Goal: Transaction & Acquisition: Obtain resource

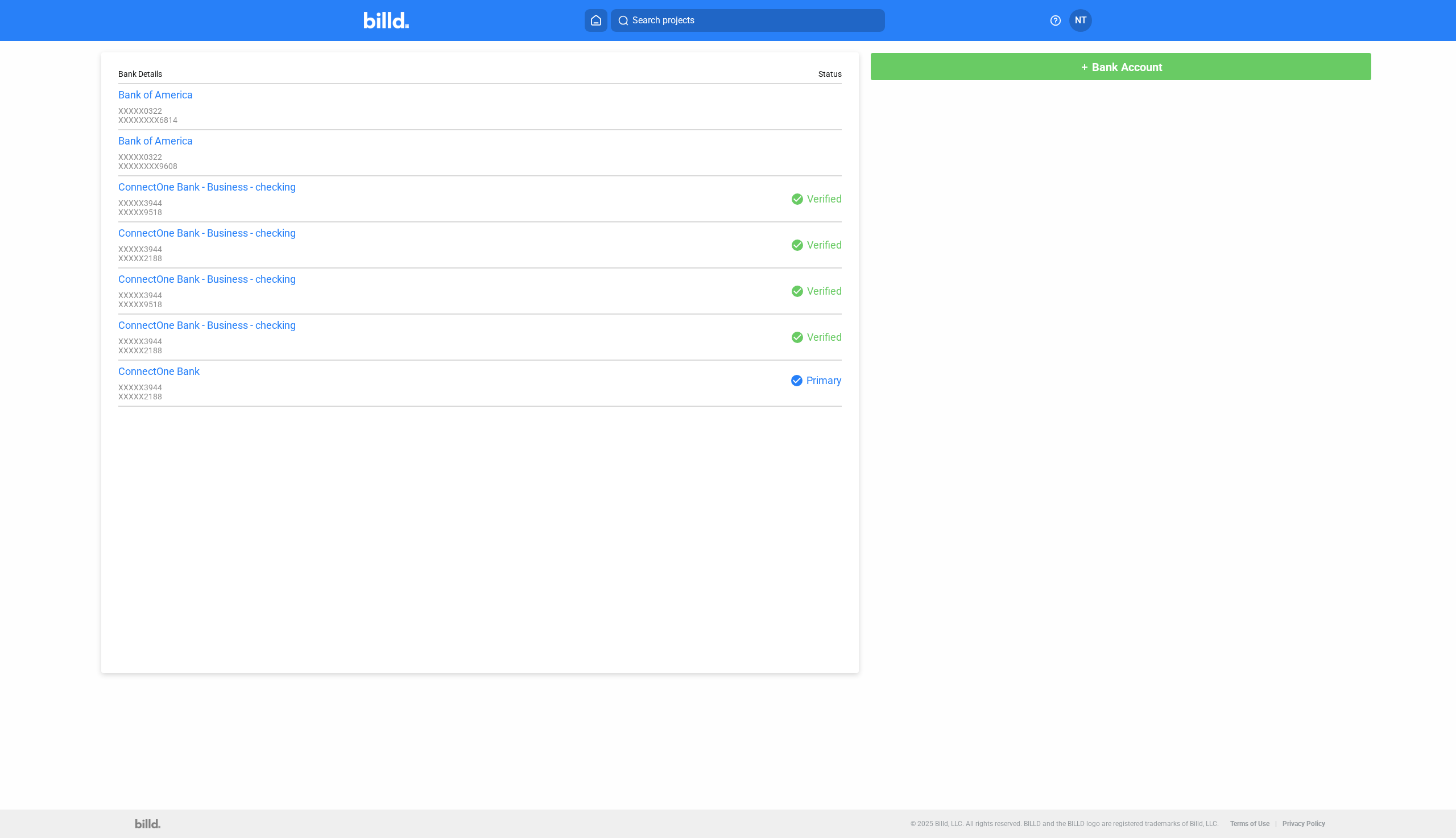
click at [600, 17] on icon at bounding box center [596, 20] width 12 height 11
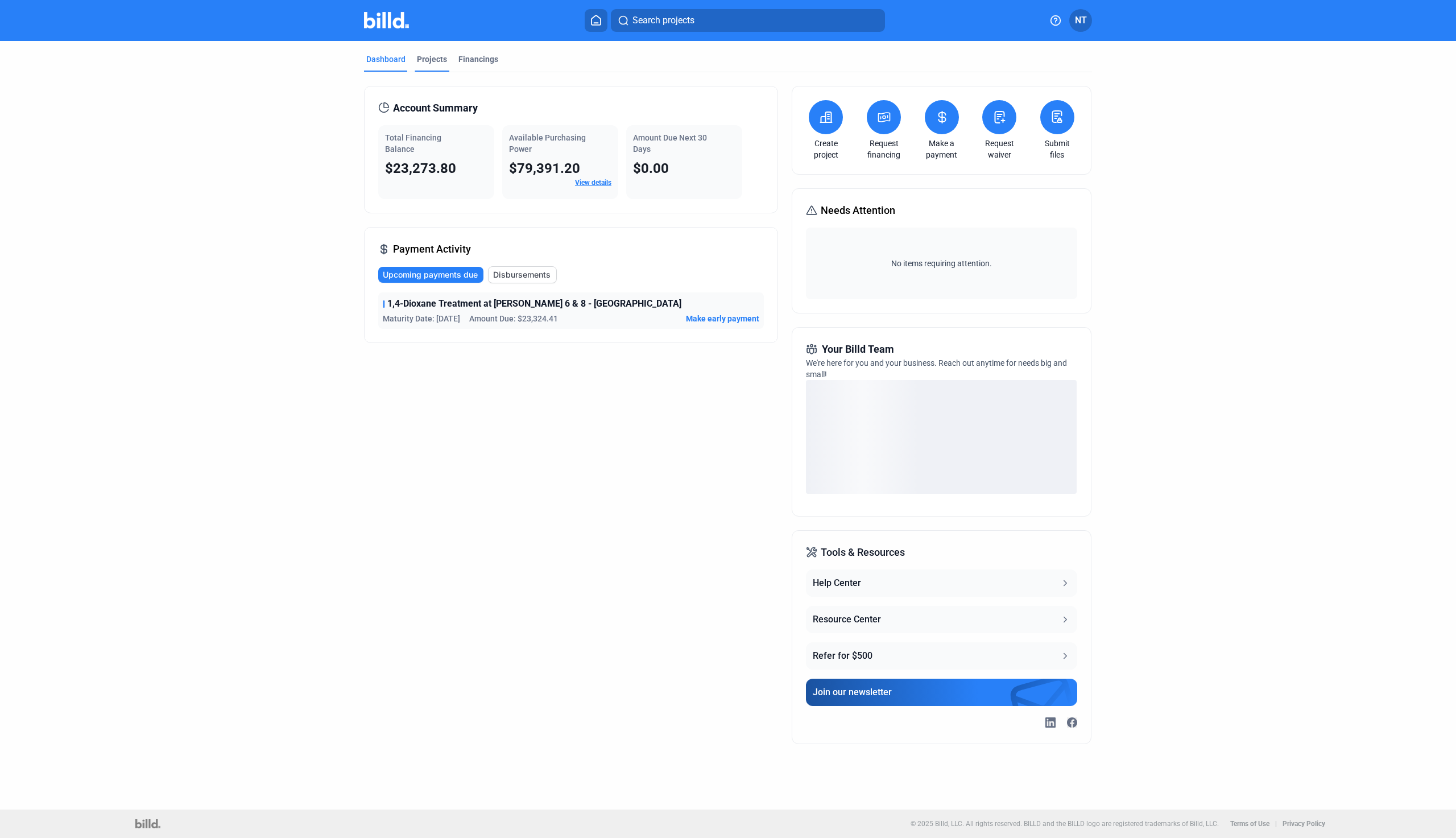
click at [423, 56] on div "Projects" at bounding box center [432, 59] width 30 height 12
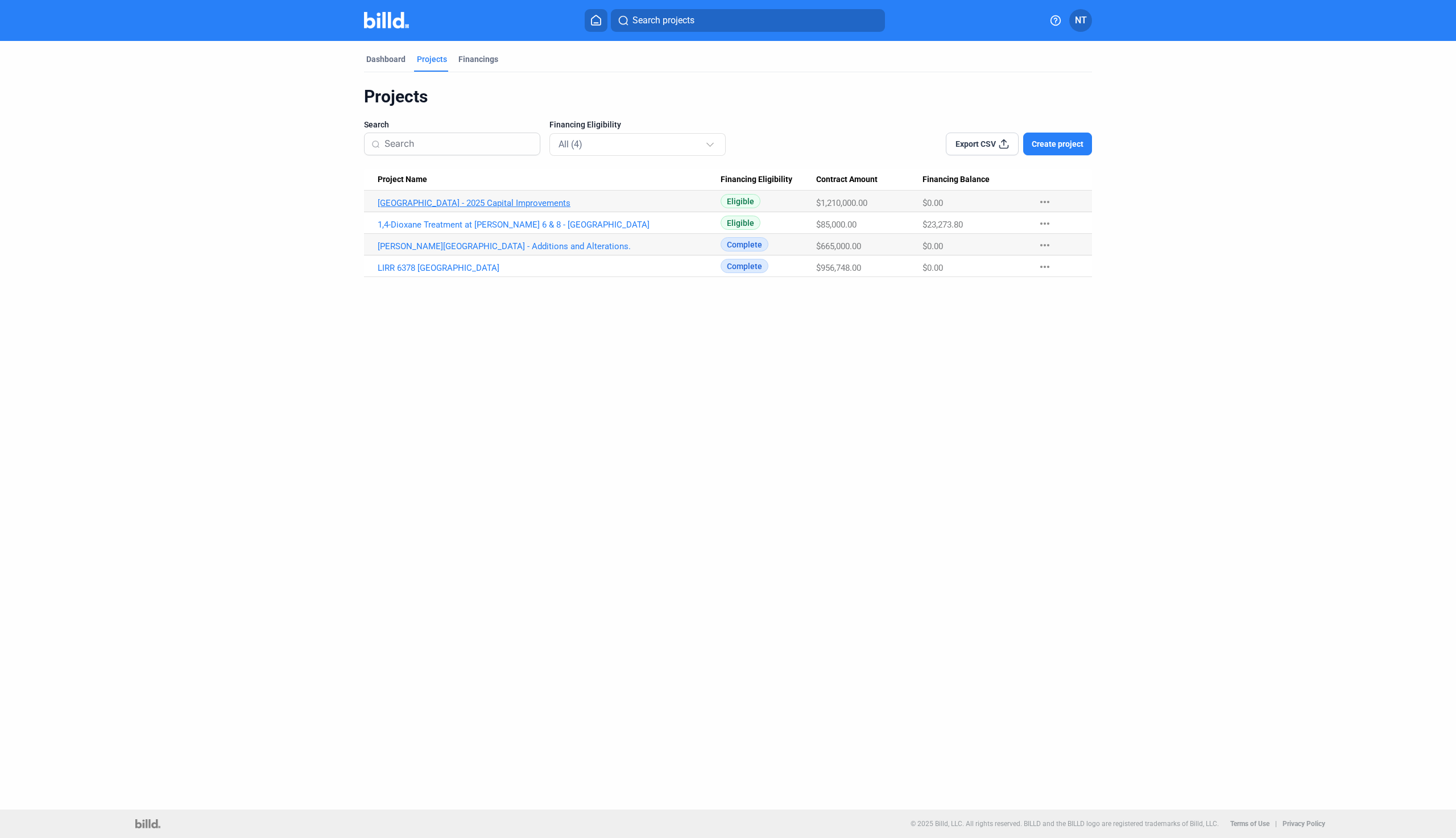
click at [470, 200] on link "[GEOGRAPHIC_DATA] - 2025 Capital Improvements" at bounding box center [549, 203] width 343 height 10
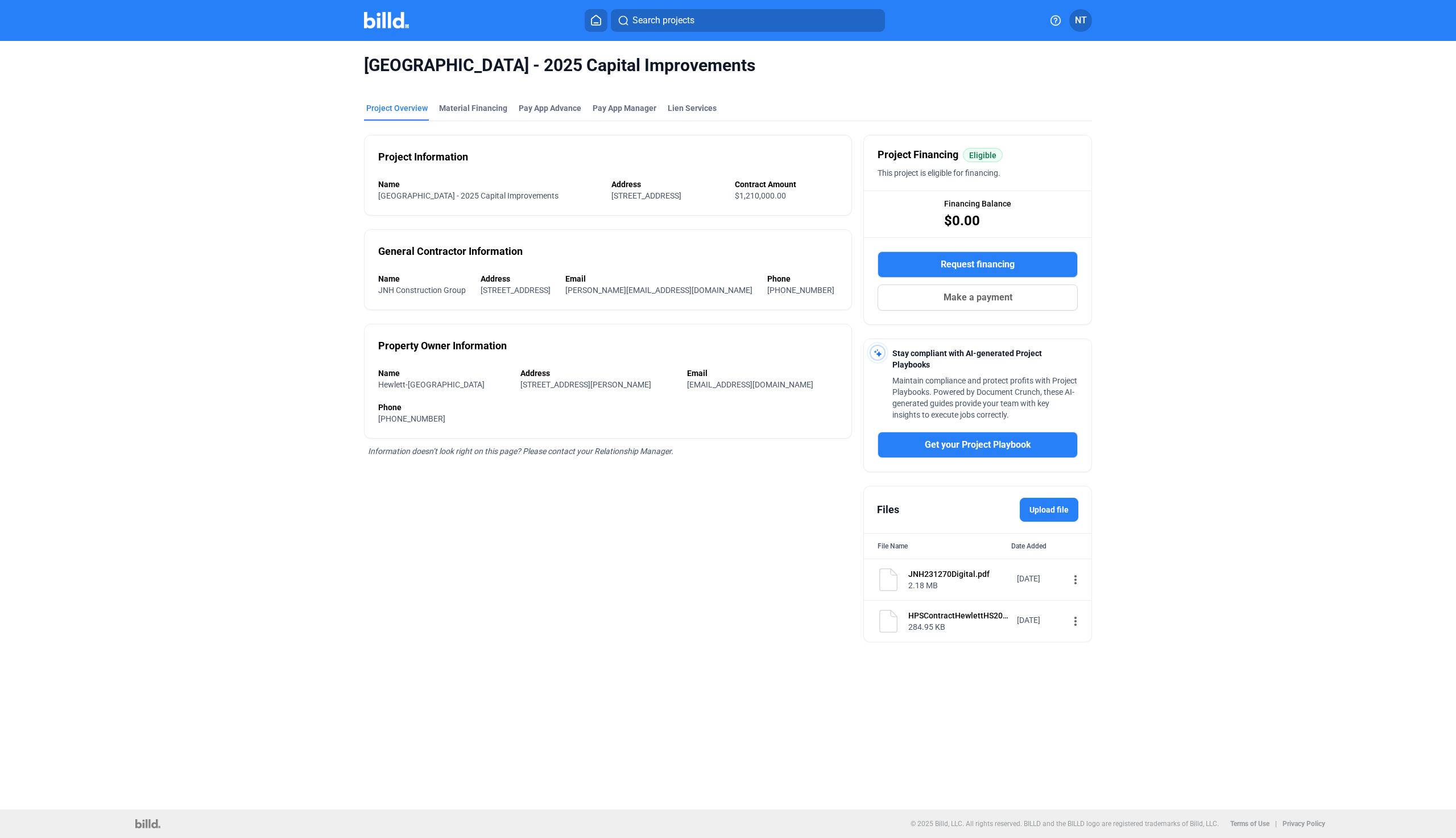
click at [970, 263] on span "Request financing" at bounding box center [978, 264] width 74 height 14
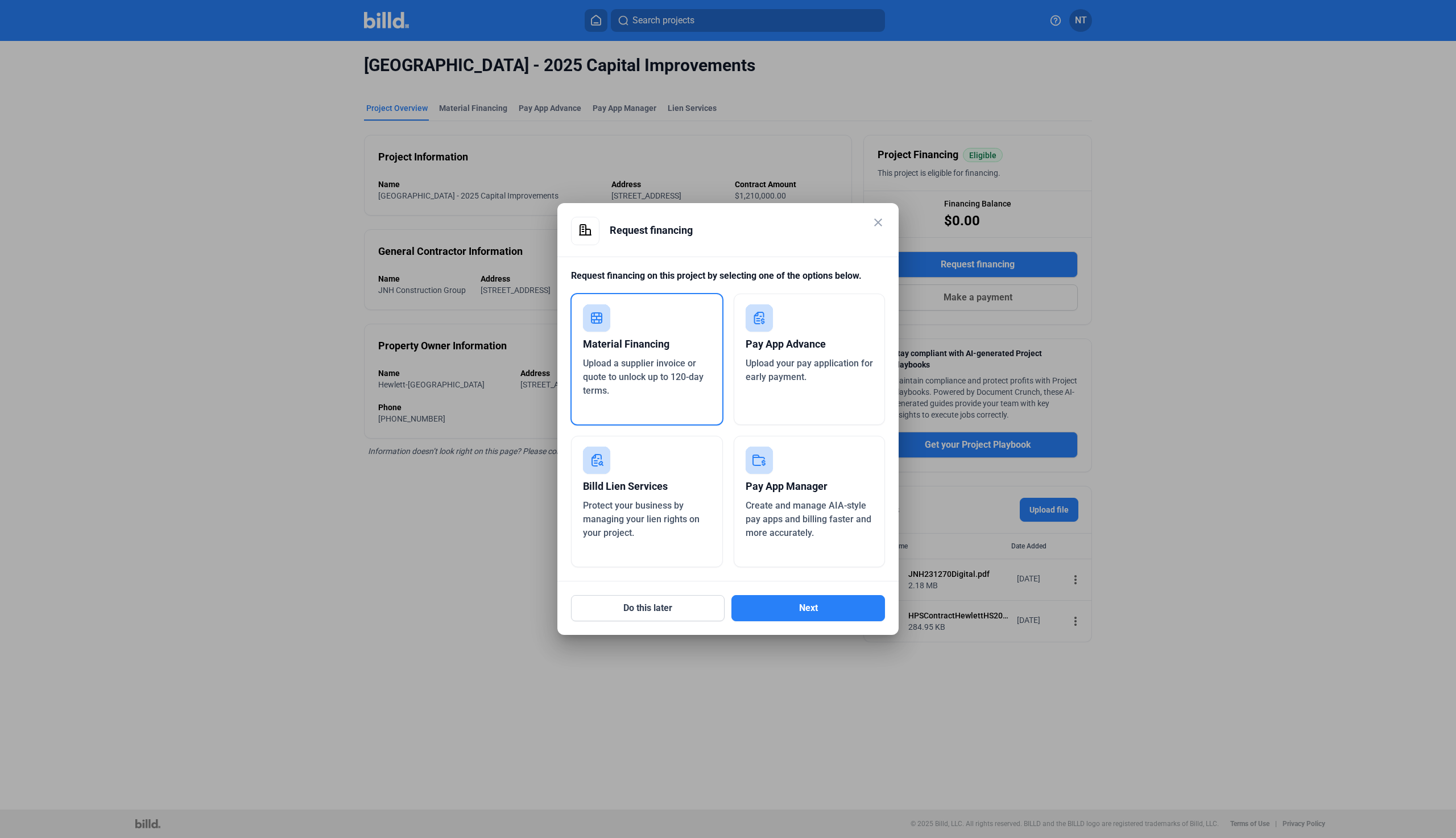
click at [606, 329] on rect at bounding box center [596, 318] width 27 height 27
click at [611, 350] on div "Material Financing" at bounding box center [646, 343] width 128 height 25
click at [760, 606] on button "Next" at bounding box center [808, 608] width 154 height 26
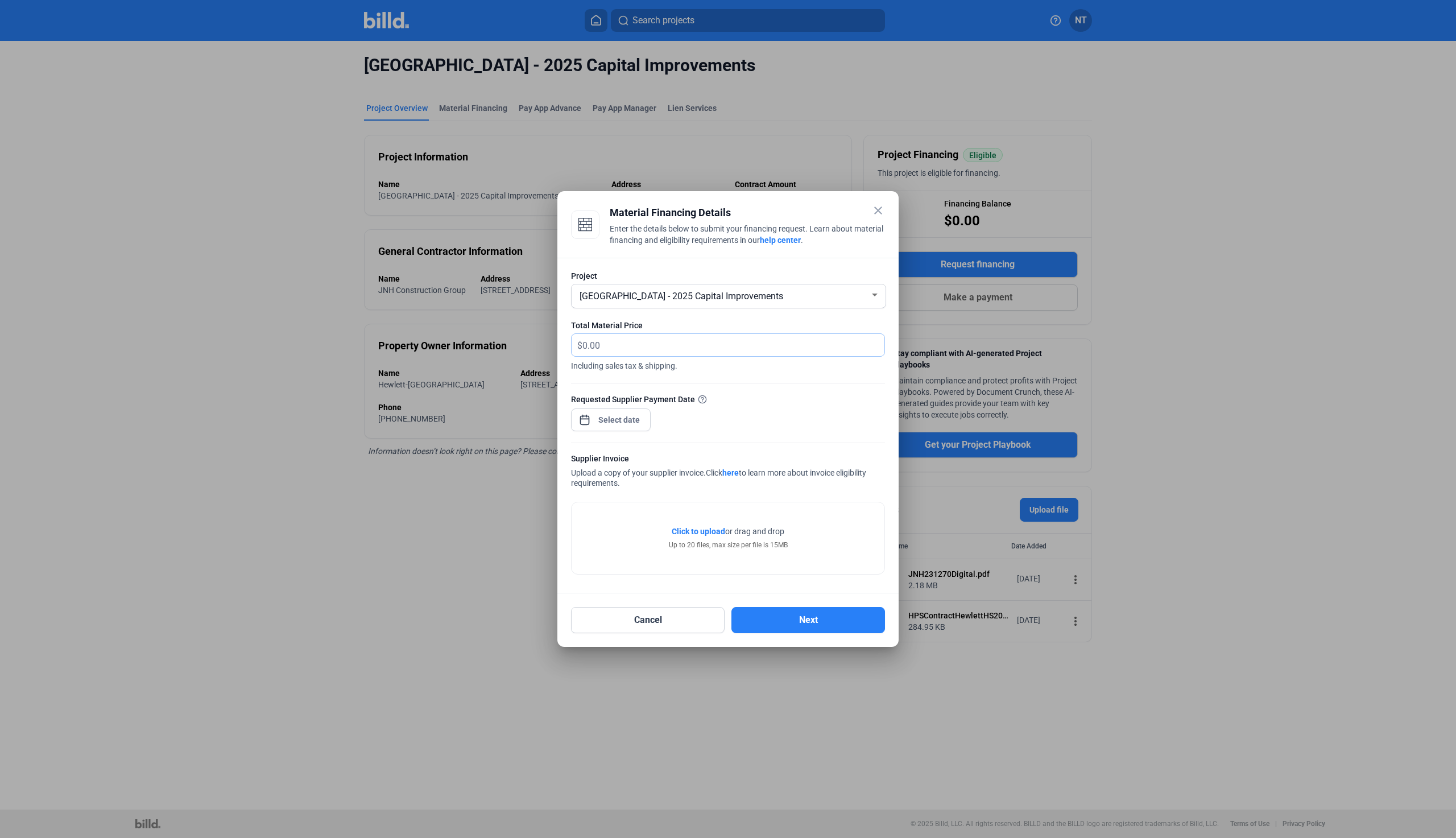
click at [620, 343] on input "text" at bounding box center [727, 345] width 289 height 22
click at [604, 339] on input "text" at bounding box center [734, 345] width 302 height 22
click at [625, 355] on input "text" at bounding box center [727, 345] width 289 height 22
click at [617, 336] on input "text" at bounding box center [727, 345] width 289 height 22
type input "1"
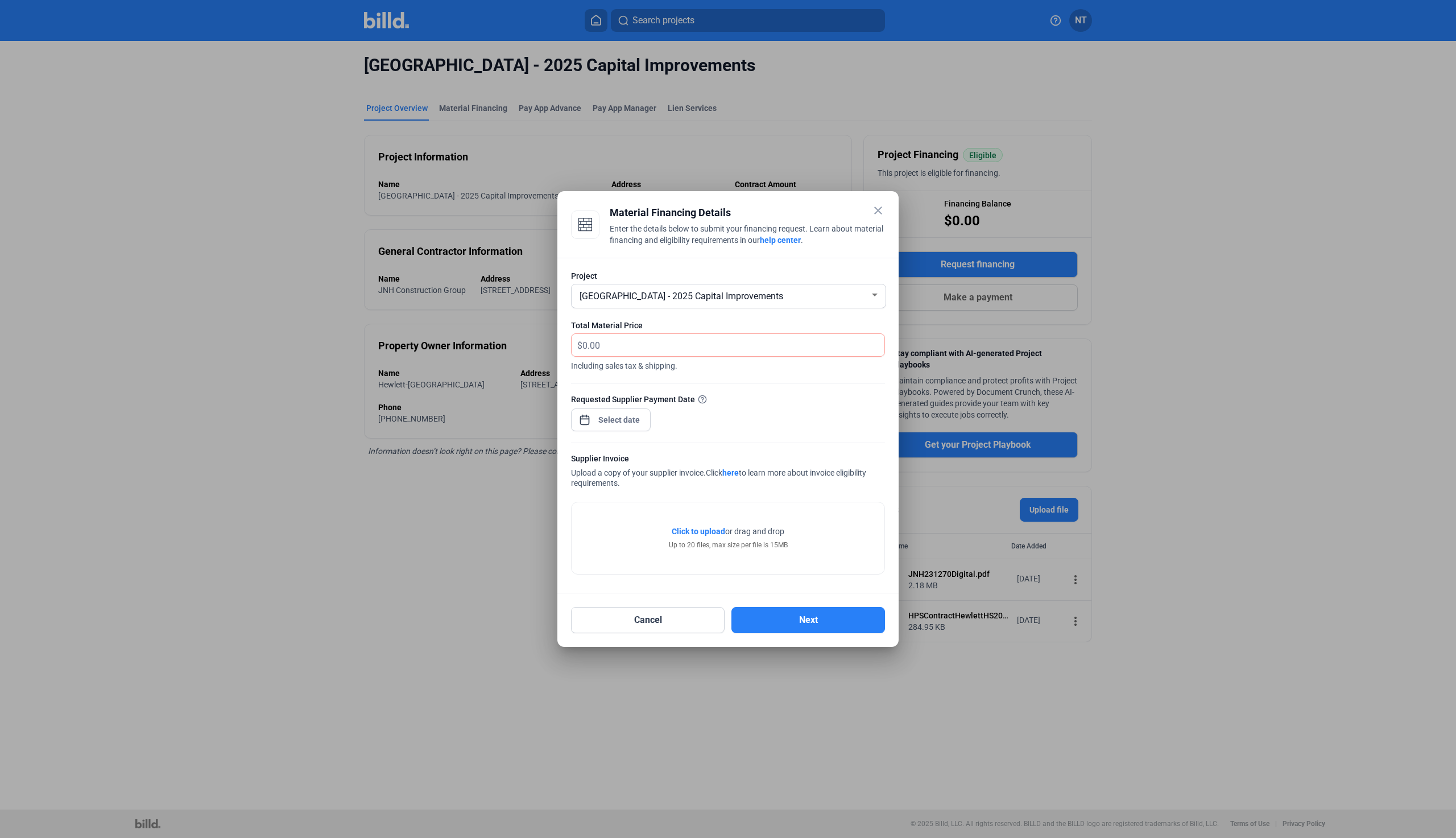
click at [646, 333] on div "$" at bounding box center [728, 345] width 314 height 23
click at [642, 338] on input "text" at bounding box center [727, 345] width 289 height 22
click at [596, 421] on div "close Material Financing Details Enter the details below to submit your financi…" at bounding box center [728, 419] width 1456 height 838
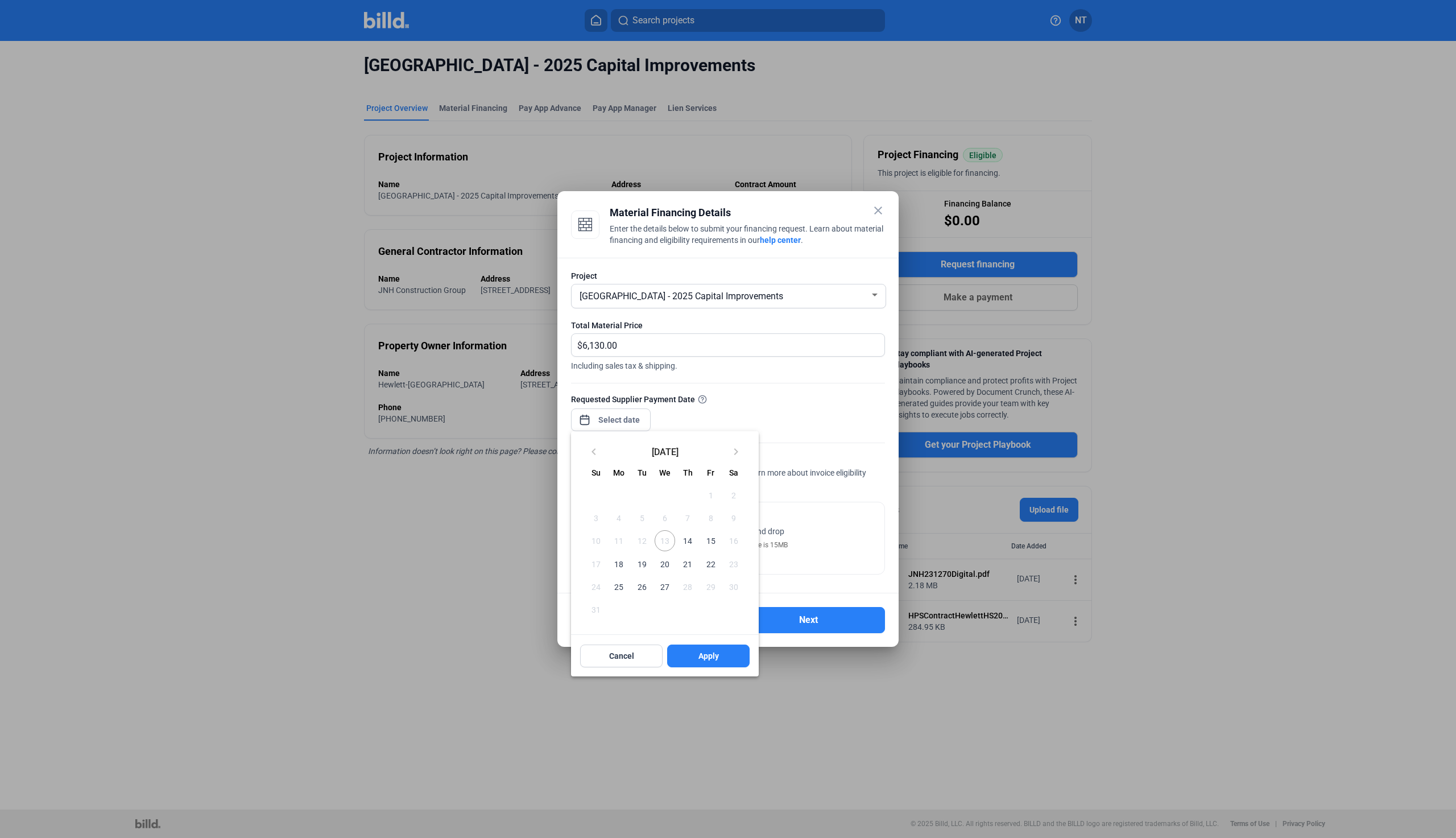
click at [712, 539] on span "15" at bounding box center [710, 540] width 20 height 20
click at [696, 654] on button "Apply" at bounding box center [709, 656] width 83 height 23
click at [847, 483] on div at bounding box center [728, 419] width 1456 height 838
click at [746, 425] on div at bounding box center [728, 419] width 1456 height 838
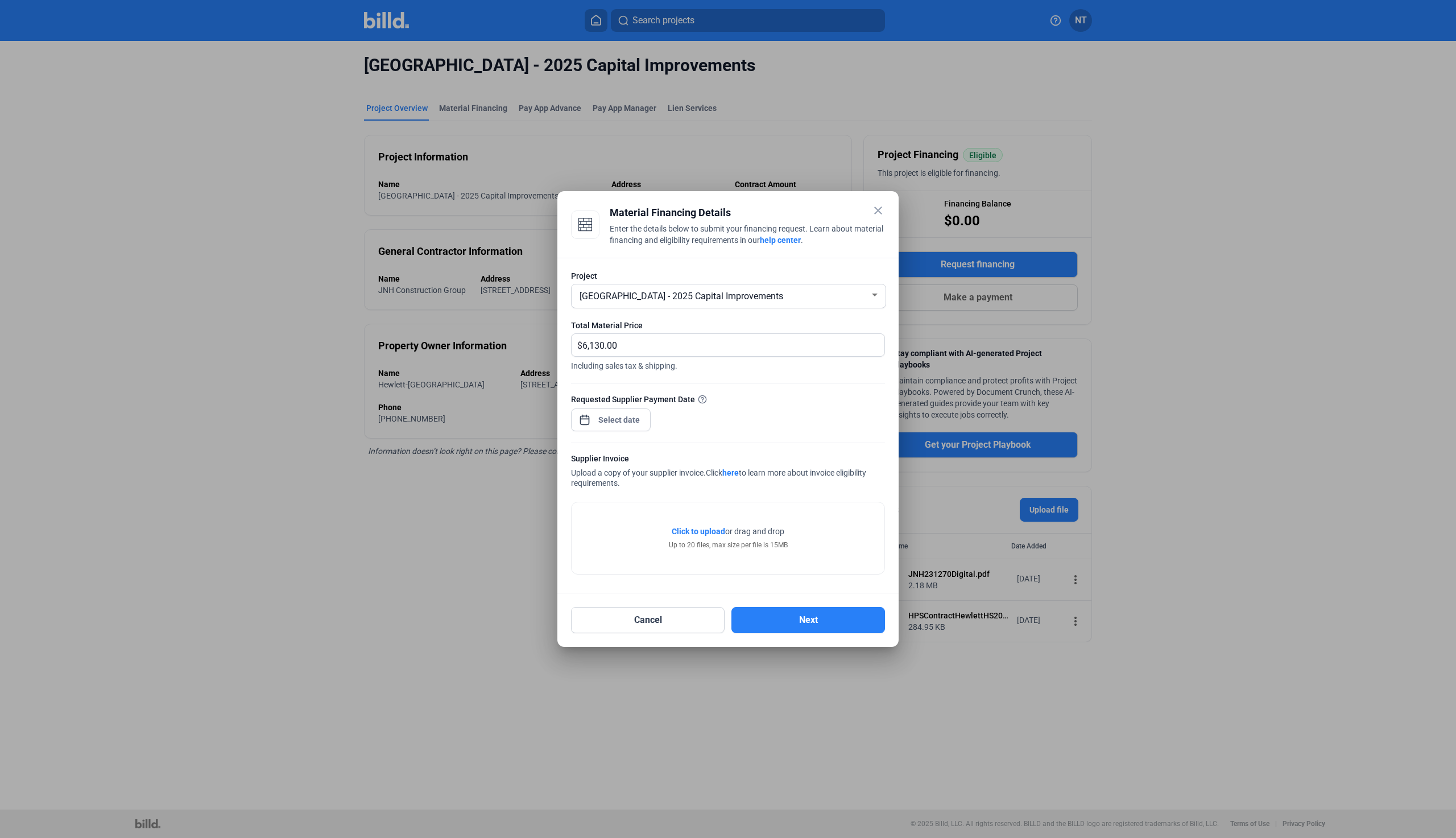
drag, startPoint x: 810, startPoint y: 211, endPoint x: 647, endPoint y: 196, distance: 163.7
click at [647, 196] on mat-dialog-container "close Material Financing Details Enter the details below to submit your financi…" at bounding box center [728, 419] width 341 height 455
click at [758, 205] on div "Material Financing Details" at bounding box center [747, 213] width 275 height 16
click at [765, 200] on mat-dialog-container "close Material Financing Details Enter the details below to submit your financi…" at bounding box center [728, 419] width 341 height 455
click at [692, 530] on span "Click to upload" at bounding box center [698, 530] width 54 height 9
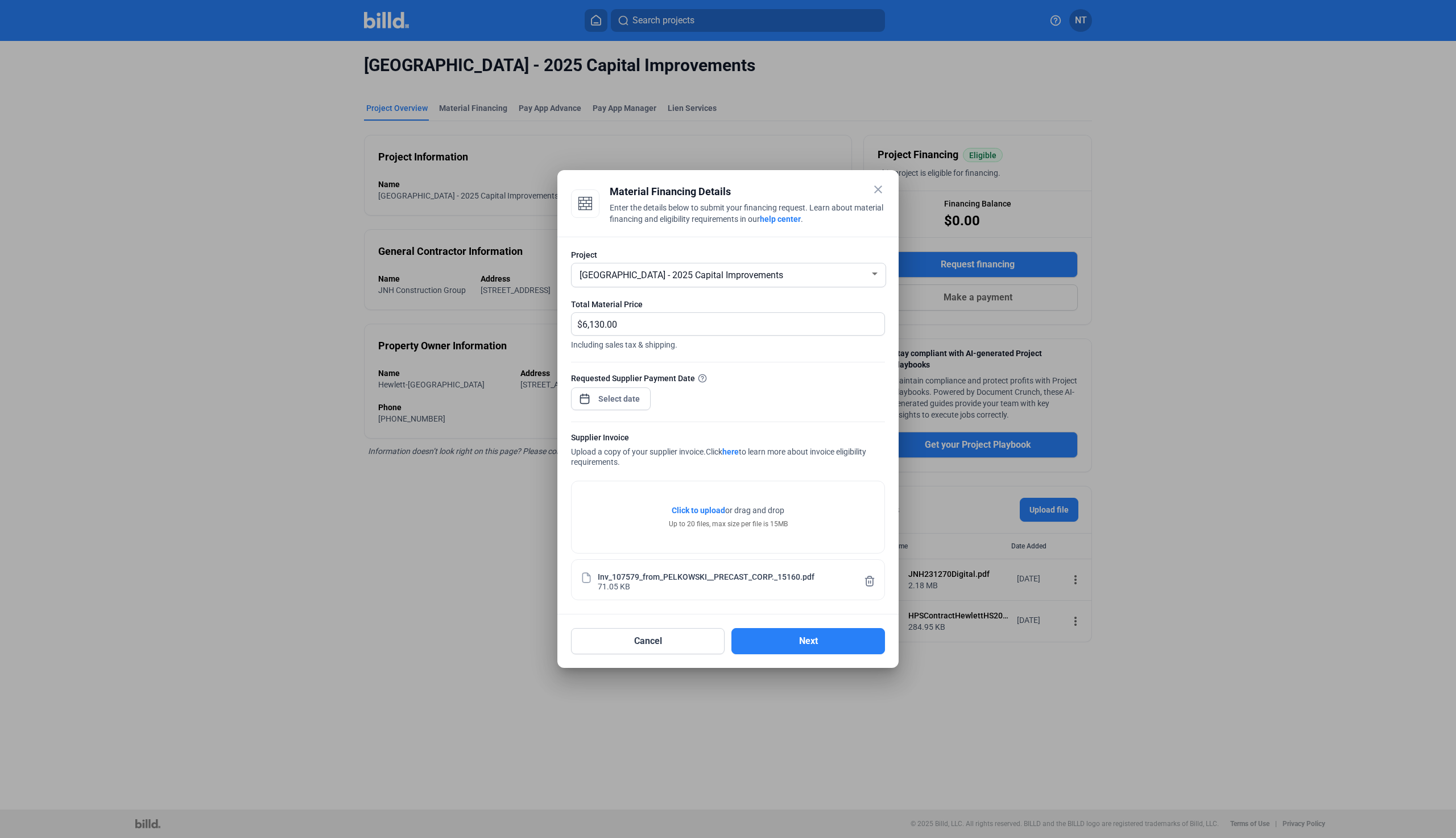
click at [700, 510] on span "Click to upload" at bounding box center [698, 509] width 54 height 9
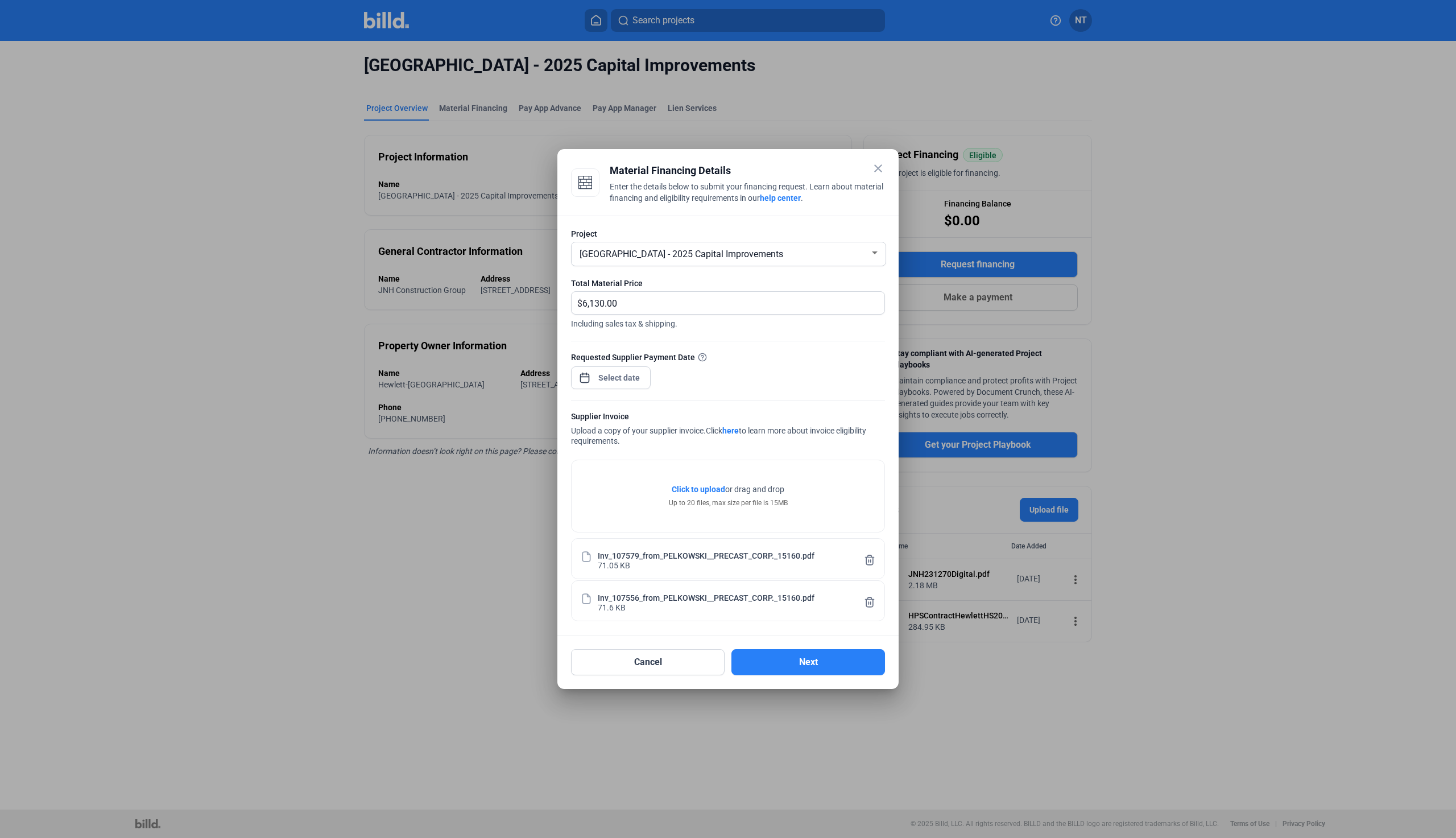
click at [712, 486] on span "Click to upload" at bounding box center [698, 488] width 54 height 9
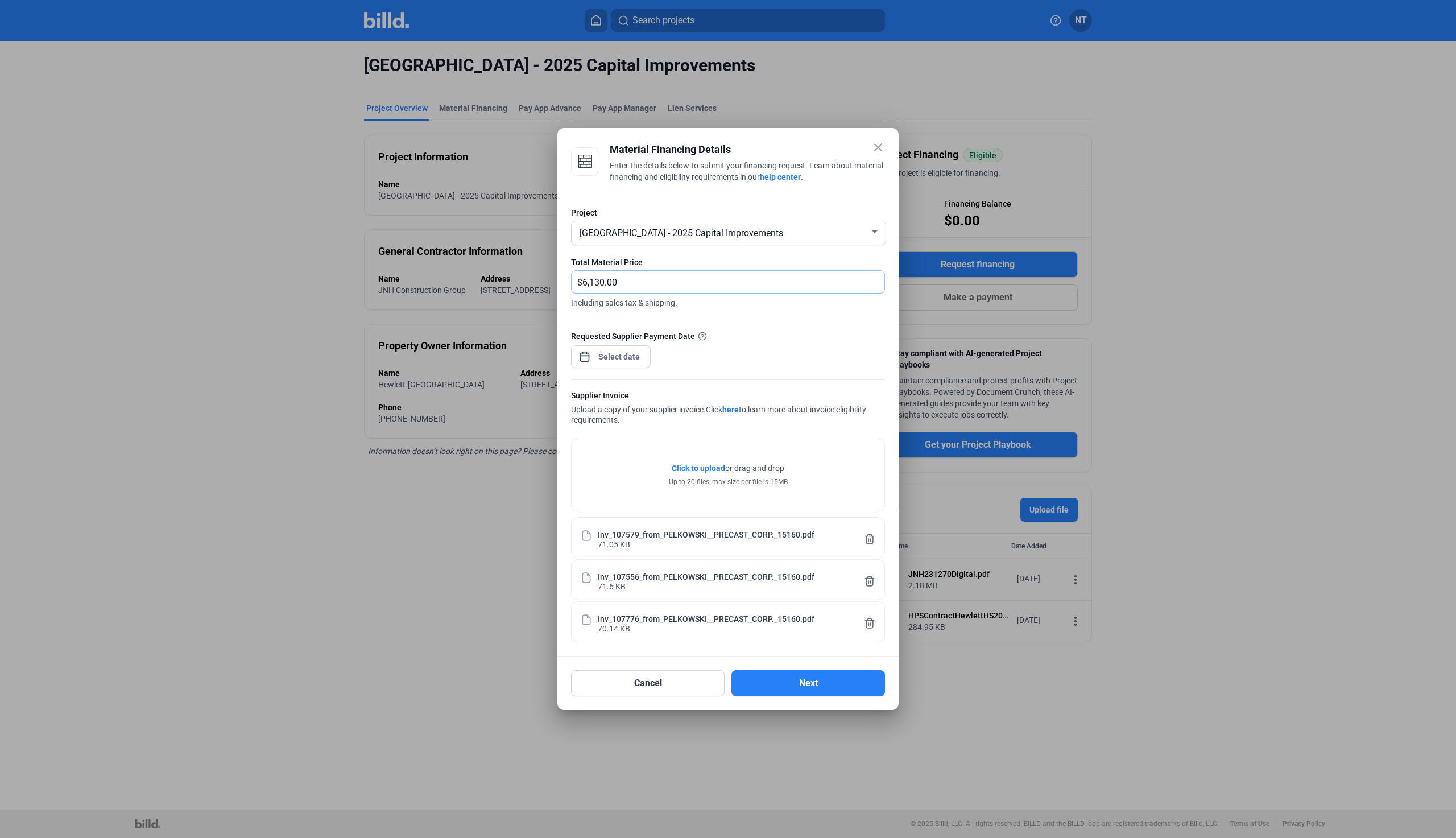
drag, startPoint x: 627, startPoint y: 283, endPoint x: 540, endPoint y: 287, distance: 87.1
click at [540, 287] on div "close Material Financing Details Enter the details below to submit your financi…" at bounding box center [728, 419] width 1456 height 838
type input "16,510.00"
click at [830, 684] on button "Next" at bounding box center [808, 683] width 154 height 26
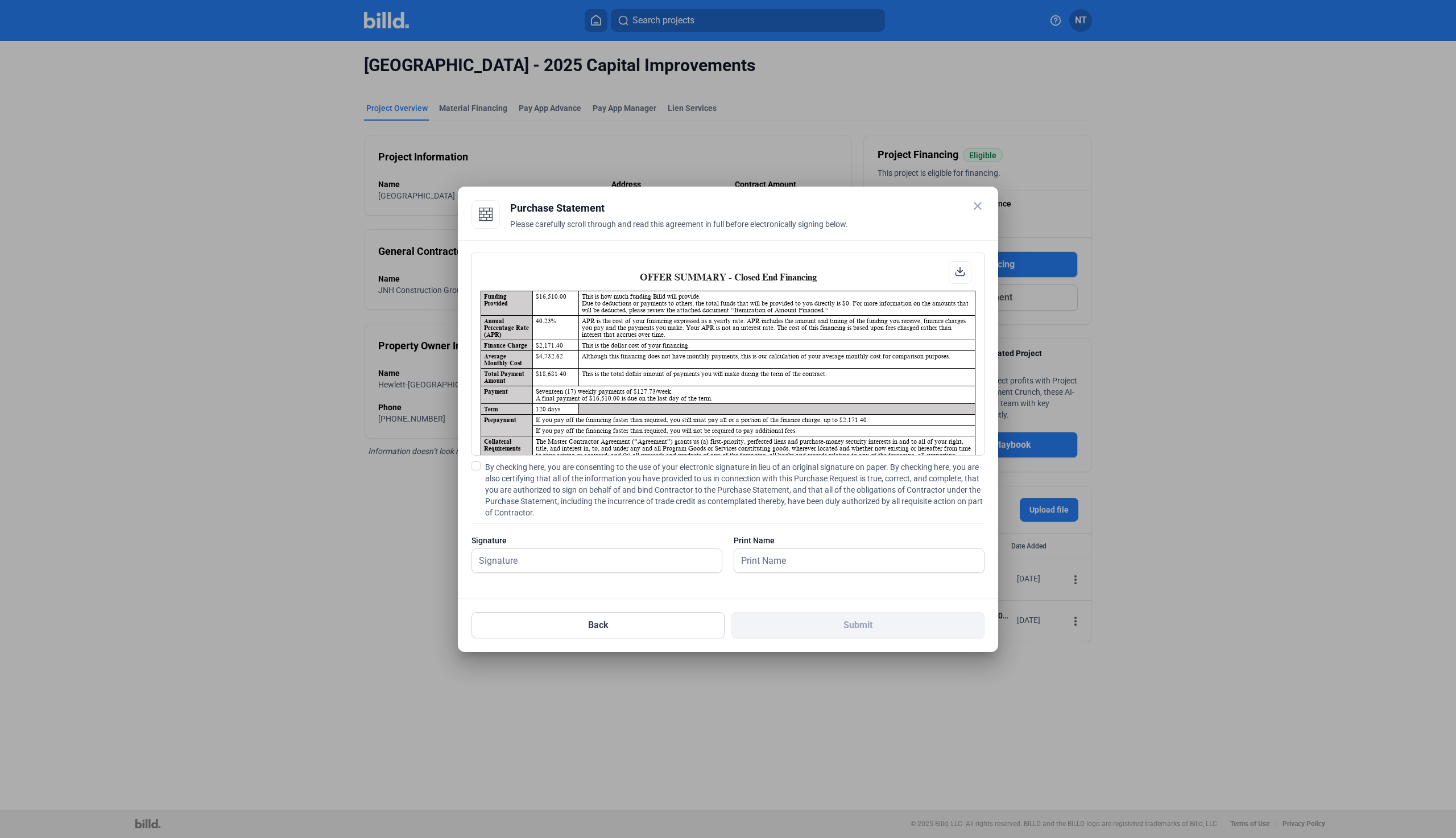
scroll to position [1, 0]
click at [586, 566] on input "text" at bounding box center [597, 560] width 250 height 23
type input "[PERSON_NAME]"
click at [593, 546] on div "Signature [PERSON_NAME]" at bounding box center [597, 559] width 251 height 49
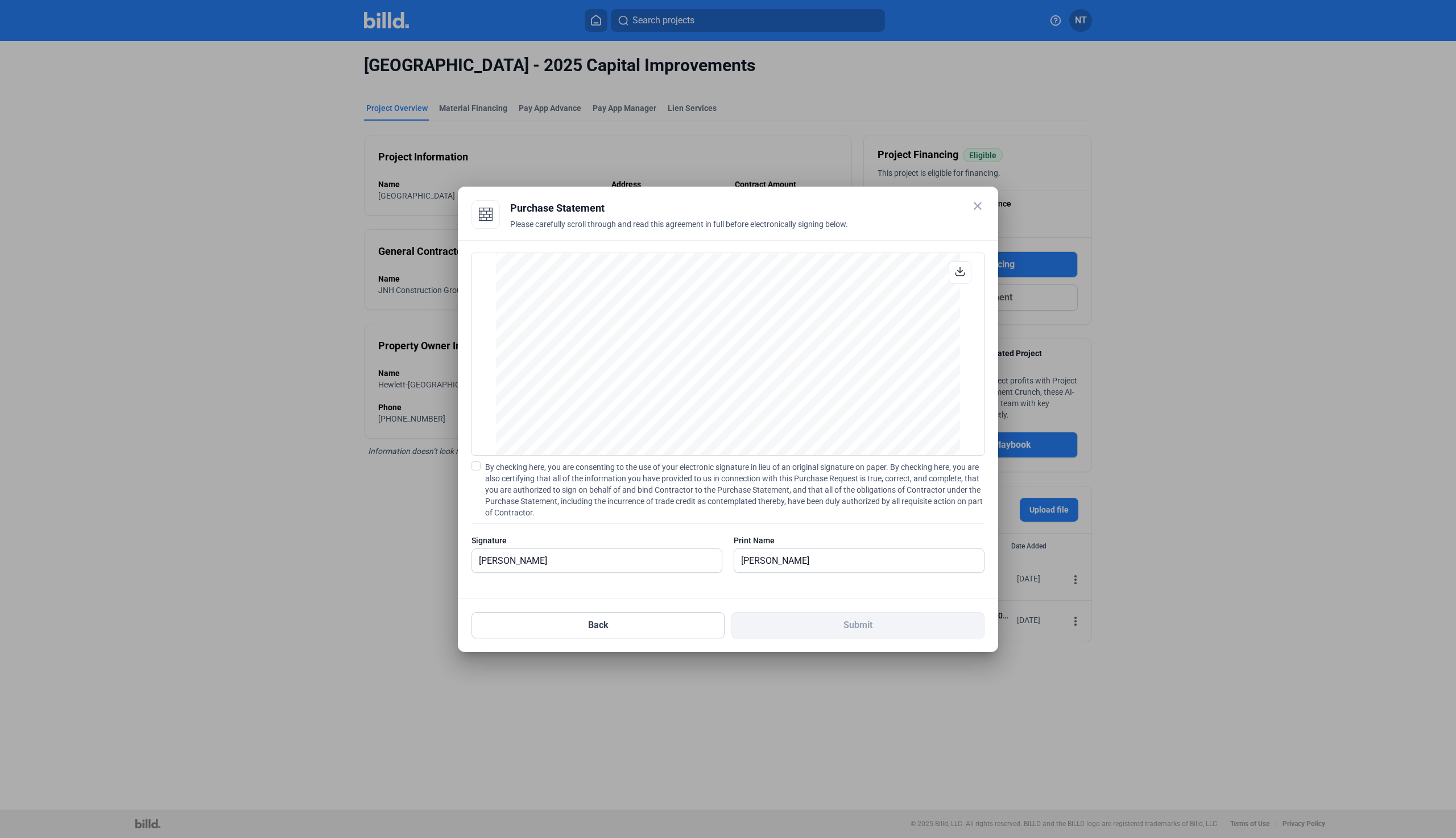
scroll to position [2549, 0]
click at [814, 566] on input "[PERSON_NAME]" at bounding box center [853, 560] width 237 height 23
click at [959, 276] on download-v2-icon at bounding box center [960, 272] width 10 height 12
click at [482, 459] on div "OFFER SUMMARY - Closed End Financing Funding Provided $16,510.00 This is how mu…" at bounding box center [728, 418] width 513 height 331
click at [477, 466] on span at bounding box center [476, 465] width 9 height 9
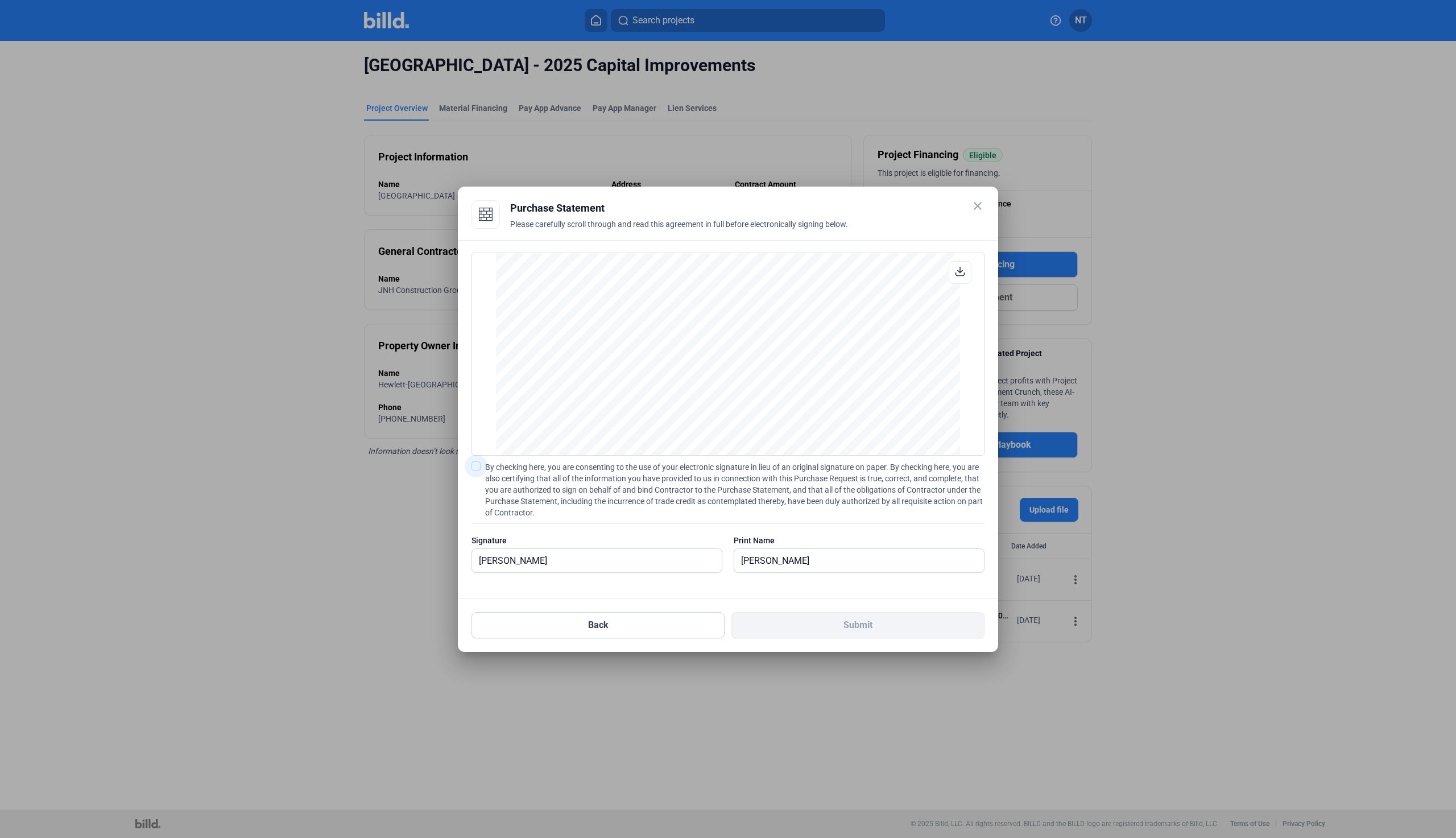
click at [0, 0] on input "By checking here, you are consenting to the use of your electronic signature in…" at bounding box center [0, 0] width 0 height 0
click at [961, 276] on download-v2-icon at bounding box center [960, 272] width 10 height 12
drag, startPoint x: 873, startPoint y: 628, endPoint x: 767, endPoint y: 612, distance: 107.2
click at [873, 628] on button "Submit" at bounding box center [858, 625] width 253 height 26
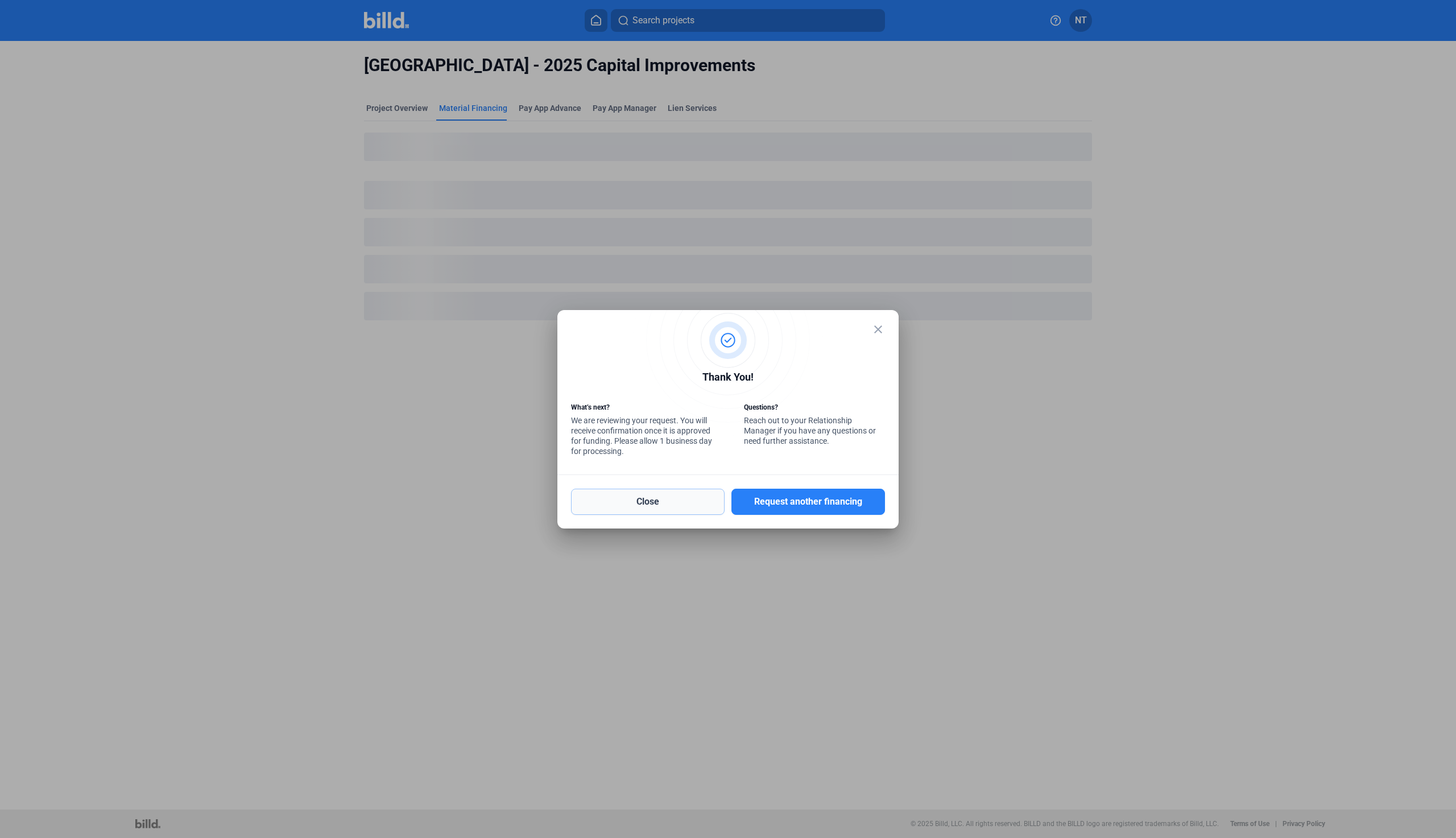
click at [619, 501] on button "Close" at bounding box center [648, 501] width 154 height 26
